Goal: Use online tool/utility: Utilize a website feature to perform a specific function

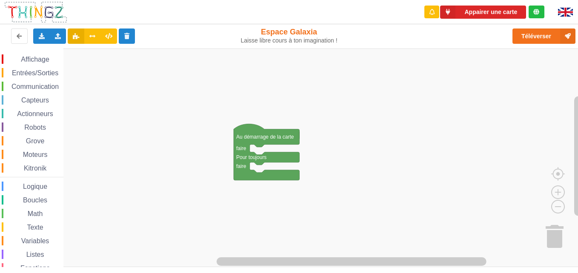
click at [17, 89] on span "Communication" at bounding box center [35, 86] width 50 height 7
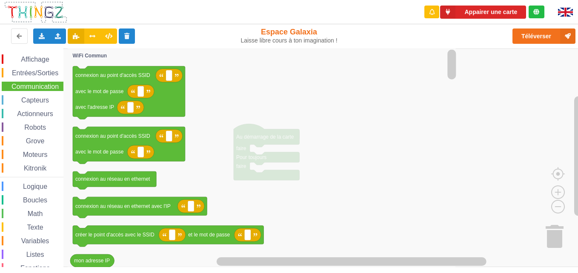
drag, startPoint x: 17, startPoint y: 89, endPoint x: 78, endPoint y: 85, distance: 61.9
click at [78, 85] on div "Affichage Entrées/Sorties Communication Capteurs Actionneurs Robots Grove Moteu…" at bounding box center [292, 158] width 584 height 219
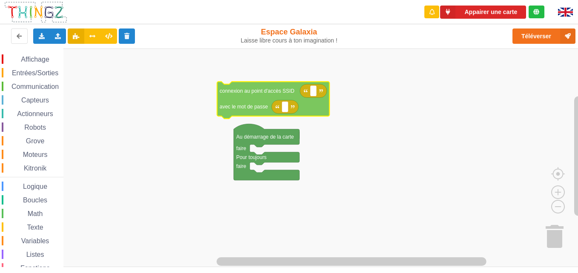
click at [268, 95] on div "Affichage Entrées/Sorties Communication Capteurs Actionneurs Robots Grove Moteu…" at bounding box center [292, 158] width 584 height 219
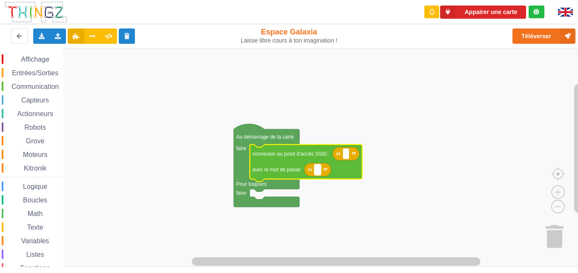
click at [318, 175] on rect "Espace de travail de Blocky" at bounding box center [318, 169] width 6 height 11
type input "1234567890"
click at [344, 152] on rect "Espace de travail de Blocky" at bounding box center [346, 154] width 6 height 11
click at [344, 154] on rect "Espace de travail de Blocky" at bounding box center [346, 154] width 6 height 11
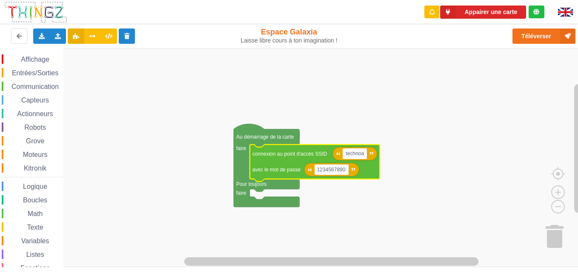
type input "technoa5"
click at [385, 204] on rect "Espace de travail de Blocky" at bounding box center [292, 158] width 584 height 219
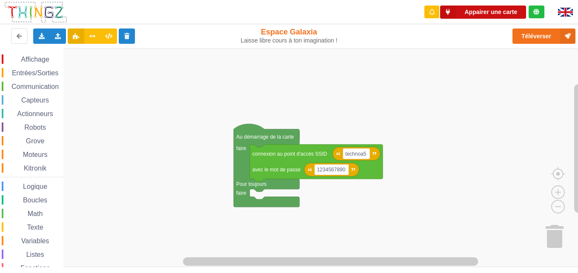
click at [436, 9] on icon at bounding box center [447, 12] width 15 height 13
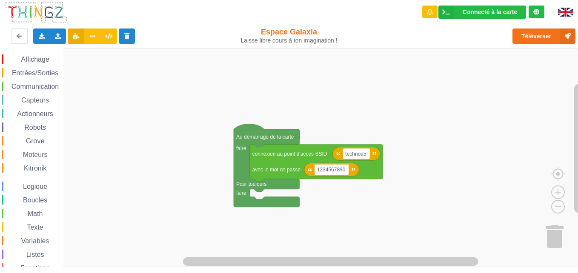
click at [15, 90] on span "Communication" at bounding box center [35, 86] width 50 height 7
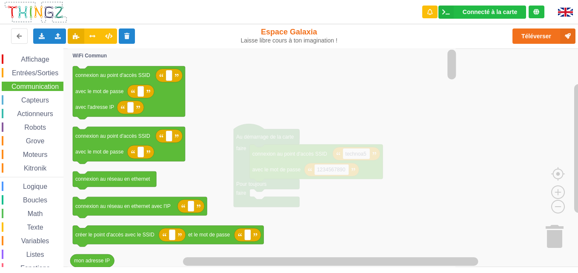
click at [32, 83] on span "Communication" at bounding box center [35, 86] width 50 height 7
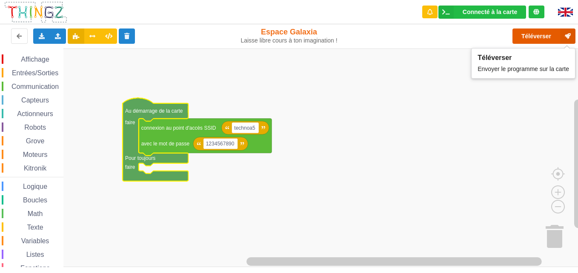
click at [436, 39] on button "Téléverser" at bounding box center [544, 36] width 63 height 15
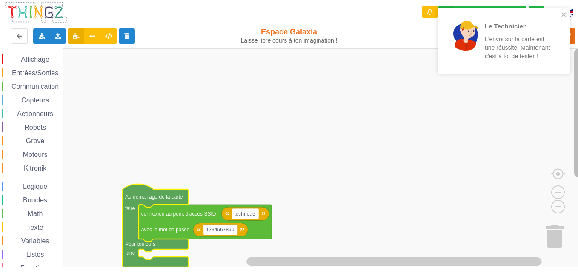
click at [436, 77] on g "Espace de travail de Blocky" at bounding box center [578, 153] width 11 height 208
click at [436, 77] on rect "Espace de travail de Blocky" at bounding box center [578, 113] width 9 height 129
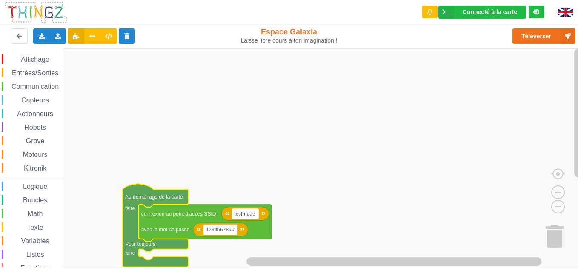
click at [48, 92] on div "Affichage Entrées/Sorties Communication Capteurs Actionneurs Robots Grove Moteu…" at bounding box center [31, 174] width 63 height 241
click at [48, 88] on span "Communication" at bounding box center [35, 86] width 50 height 7
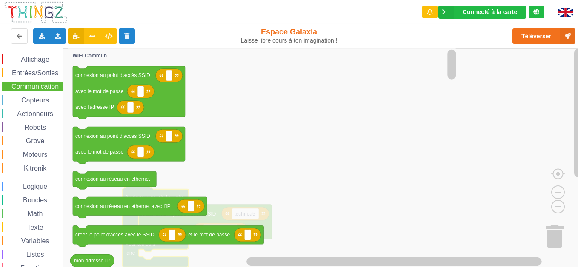
click at [436, 121] on icon "Espace de travail de Blocky" at bounding box center [263, 158] width 390 height 219
click at [296, 155] on icon "Espace de travail de Blocky" at bounding box center [263, 158] width 390 height 219
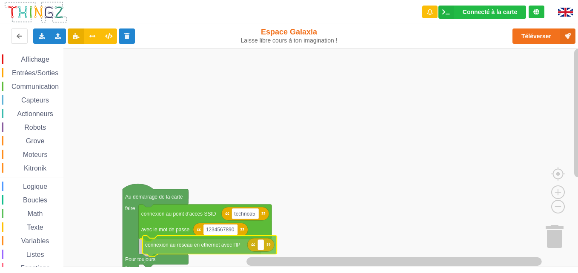
click at [188, 248] on div "Affichage Entrées/Sorties Communication Capteurs Actionneurs Robots Grove Moteu…" at bounding box center [292, 158] width 584 height 219
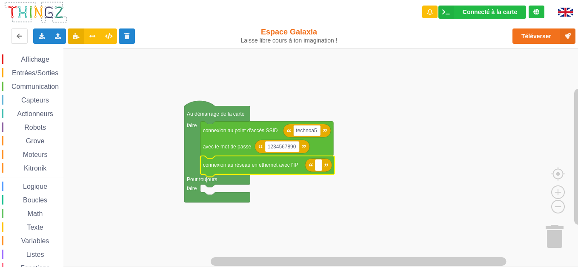
click at [319, 167] on text "Espace de travail de Blocky" at bounding box center [318, 165] width 1 height 6
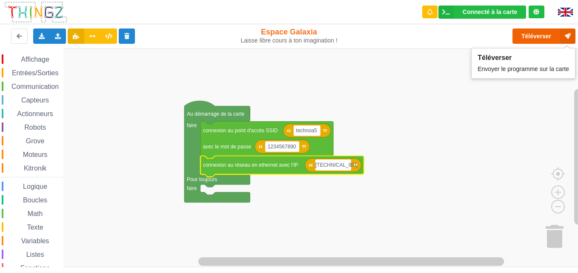
type input "[TECHNICAL_ID]"
click at [436, 38] on button "Téléverser" at bounding box center [544, 36] width 63 height 15
click at [436, 124] on rect "Espace de travail de Blocky" at bounding box center [292, 158] width 584 height 219
